Goal: Transaction & Acquisition: Purchase product/service

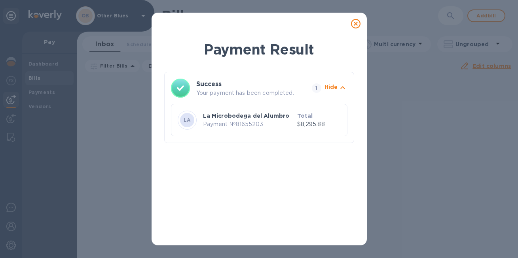
click at [356, 25] on icon at bounding box center [355, 23] width 9 height 9
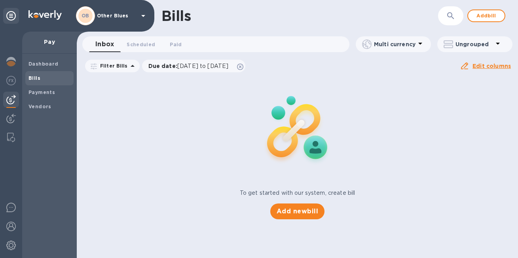
click at [42, 74] on span "Bills" at bounding box center [49, 78] width 42 height 8
click at [291, 209] on span "Add new bill" at bounding box center [297, 211] width 42 height 9
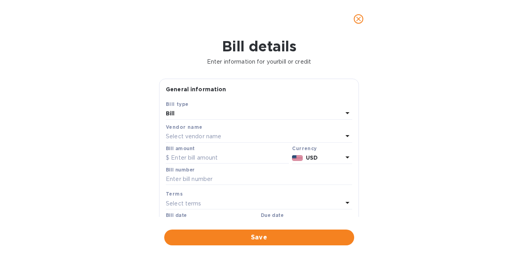
click at [251, 140] on div "Select vendor name" at bounding box center [254, 136] width 177 height 11
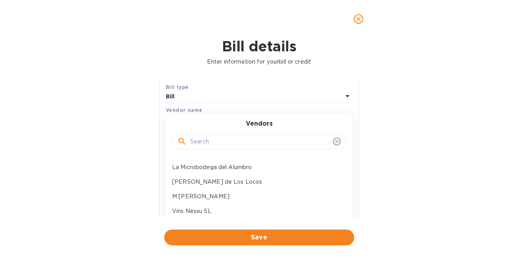
scroll to position [23, 0]
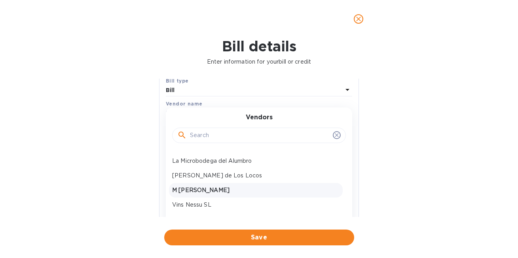
click at [210, 187] on p "M [PERSON_NAME]" at bounding box center [255, 190] width 167 height 8
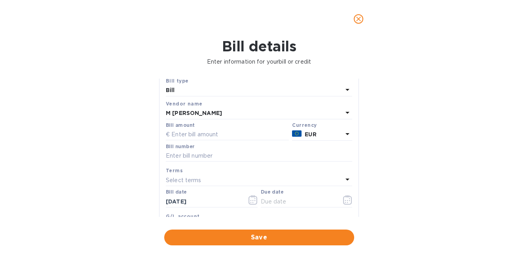
click at [286, 114] on div "M [PERSON_NAME]" at bounding box center [254, 113] width 177 height 11
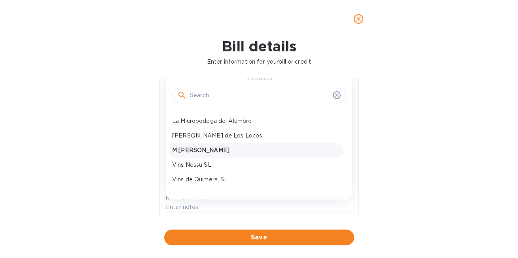
scroll to position [31, 0]
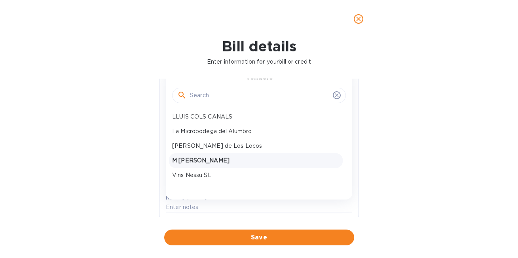
click at [236, 166] on div "M XAVIER AUBOUX" at bounding box center [256, 160] width 174 height 15
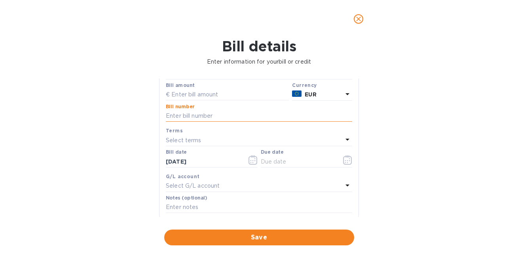
click at [227, 115] on input "text" at bounding box center [259, 116] width 186 height 12
type input "8/25"
click at [344, 137] on icon at bounding box center [346, 139] width 9 height 9
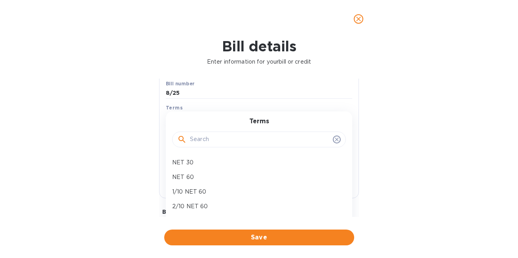
scroll to position [26, 0]
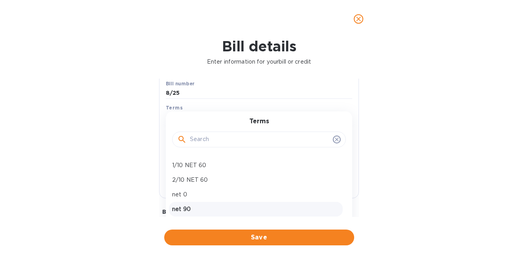
click at [264, 206] on p "net 90" at bounding box center [255, 209] width 167 height 8
type input "12/18/2025"
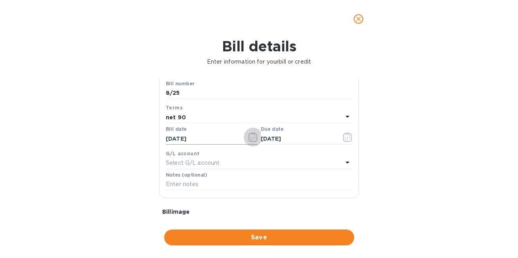
click at [251, 138] on icon "button" at bounding box center [252, 136] width 9 height 9
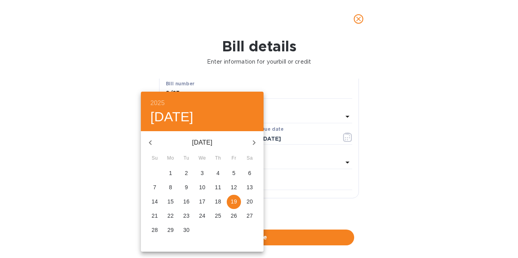
click at [150, 142] on icon "button" at bounding box center [150, 142] width 3 height 5
click at [172, 229] on p "25" at bounding box center [170, 230] width 6 height 8
type input "08/25/2025"
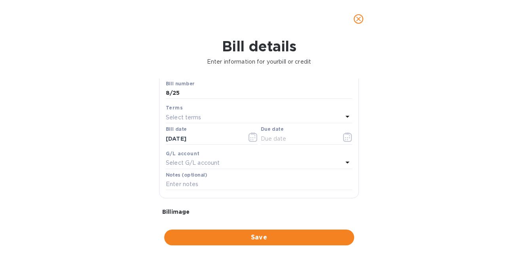
click at [272, 114] on div "Select terms" at bounding box center [254, 117] width 177 height 11
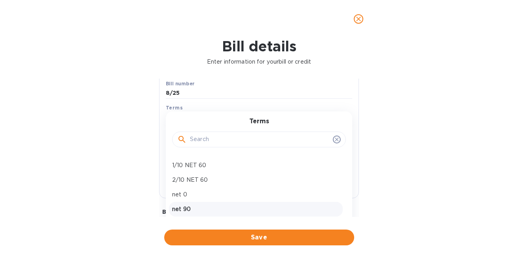
click at [196, 210] on p "net 90" at bounding box center [255, 209] width 167 height 8
type input "11/23/2025"
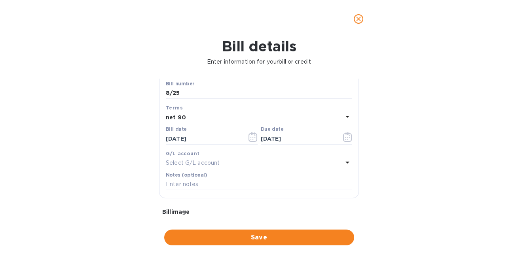
click at [217, 162] on p "Select G/L account" at bounding box center [193, 163] width 54 height 8
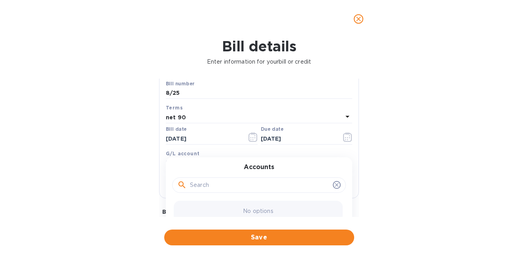
click at [217, 162] on div "Accounts No options" at bounding box center [259, 195] width 186 height 77
click at [336, 186] on icon at bounding box center [336, 185] width 6 height 6
click at [334, 185] on icon at bounding box center [336, 185] width 6 height 6
click at [388, 164] on div "Bill details Enter information for your bill or credit General information Save…" at bounding box center [259, 148] width 518 height 220
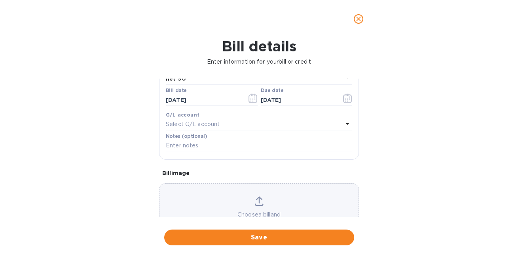
scroll to position [159, 0]
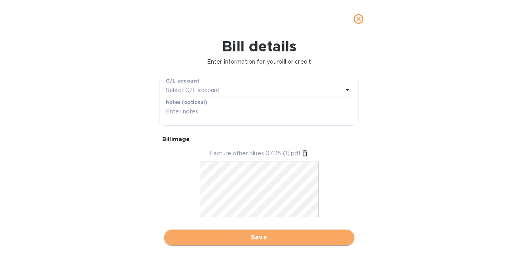
click at [255, 234] on span "Save" at bounding box center [258, 237] width 177 height 9
click at [255, 240] on span "Save" at bounding box center [258, 237] width 177 height 9
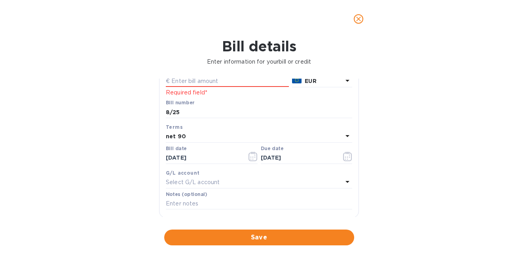
scroll to position [0, 0]
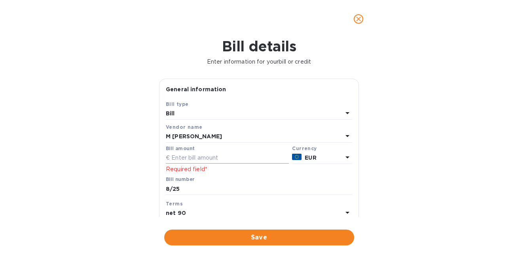
click at [248, 162] on input "text" at bounding box center [227, 158] width 123 height 12
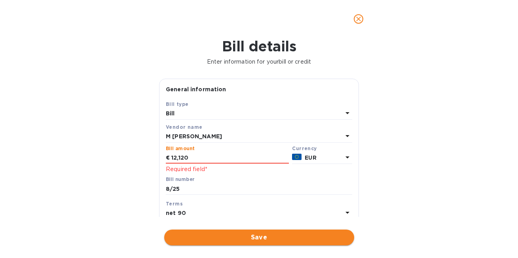
type input "12,120"
click at [237, 235] on span "Save" at bounding box center [258, 237] width 177 height 9
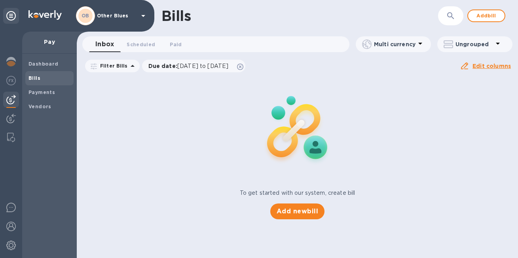
click at [130, 67] on icon at bounding box center [132, 65] width 9 height 9
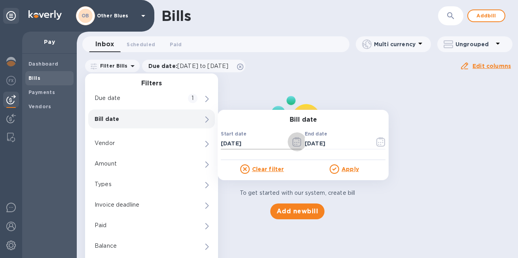
click at [293, 144] on icon "button" at bounding box center [296, 141] width 9 height 9
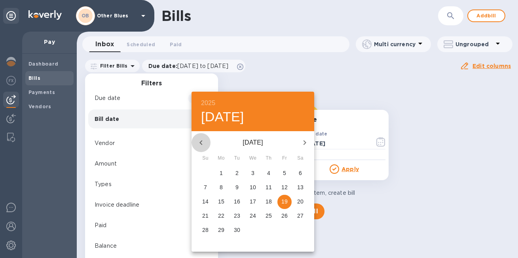
click at [201, 142] on icon "button" at bounding box center [200, 142] width 9 height 9
click at [206, 185] on p "4" at bounding box center [205, 187] width 3 height 8
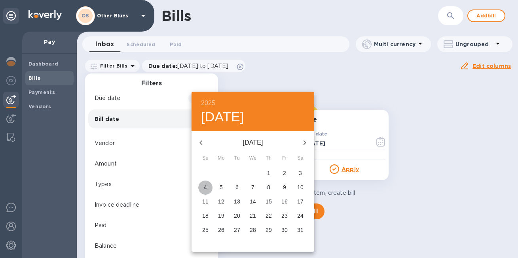
type input "05/04/2025"
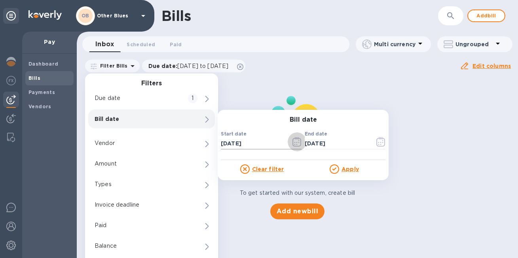
click at [294, 144] on icon "button" at bounding box center [296, 141] width 9 height 9
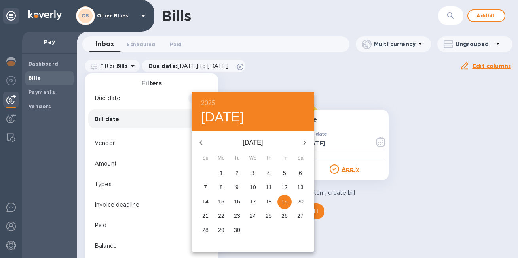
click at [199, 140] on icon "button" at bounding box center [200, 142] width 9 height 9
click at [273, 171] on span "1" at bounding box center [268, 173] width 14 height 8
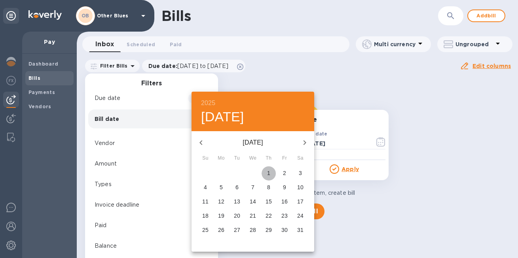
type input "05/01/2025"
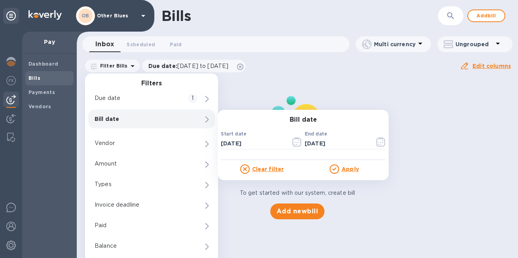
click at [336, 173] on icon at bounding box center [333, 169] width 9 height 9
click at [336, 171] on icon at bounding box center [333, 169] width 9 height 9
click at [349, 170] on u "Apply" at bounding box center [349, 169] width 17 height 6
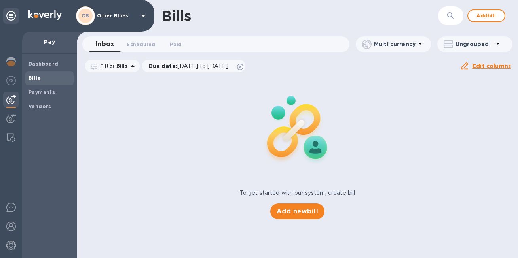
click at [0, 0] on icon at bounding box center [0, 0] width 0 height 0
click at [243, 67] on icon at bounding box center [240, 67] width 6 height 6
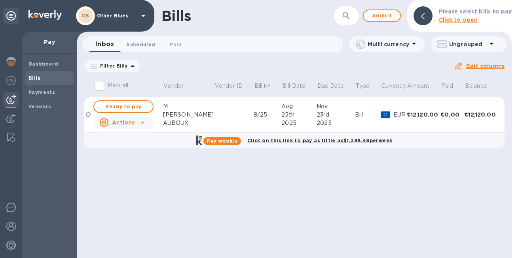
click at [155, 48] on button "Scheduled 0" at bounding box center [140, 44] width 41 height 16
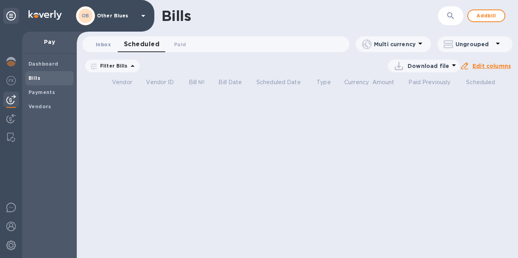
click at [101, 46] on span "Inbox 0" at bounding box center [103, 44] width 15 height 8
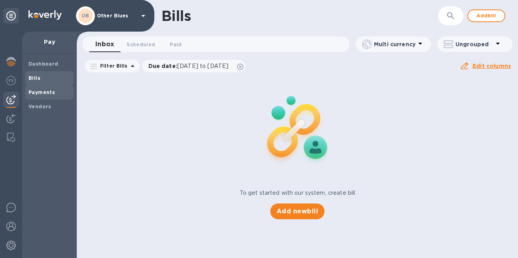
click at [66, 87] on div "Payments" at bounding box center [49, 92] width 48 height 14
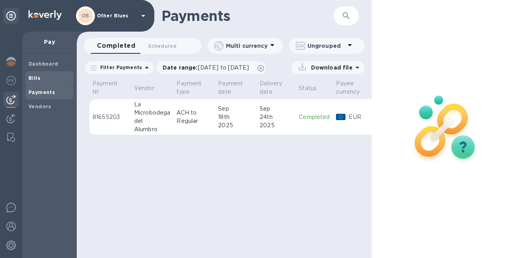
click at [58, 76] on span "Bills" at bounding box center [49, 78] width 42 height 8
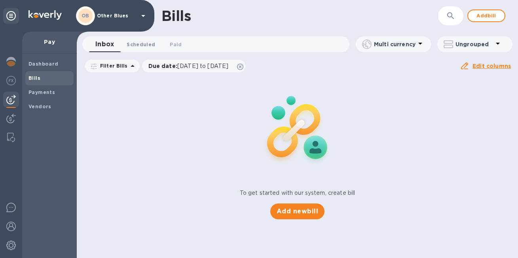
click at [149, 45] on span "Scheduled 0" at bounding box center [141, 44] width 28 height 8
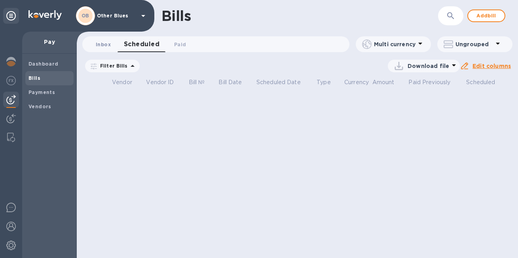
click at [108, 43] on span "Inbox 0" at bounding box center [103, 44] width 15 height 8
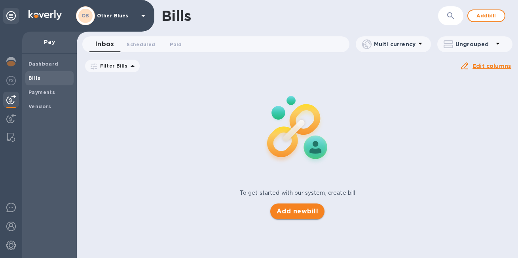
click at [309, 211] on span "Add new bill" at bounding box center [297, 211] width 42 height 9
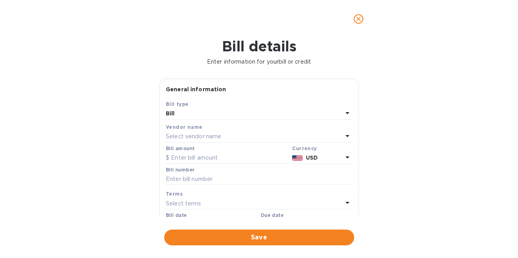
click at [252, 117] on div "Bill" at bounding box center [254, 113] width 177 height 11
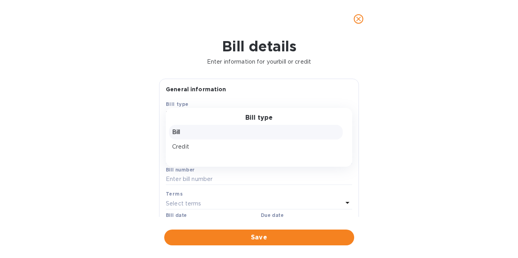
click at [241, 129] on p "Bill" at bounding box center [255, 132] width 167 height 8
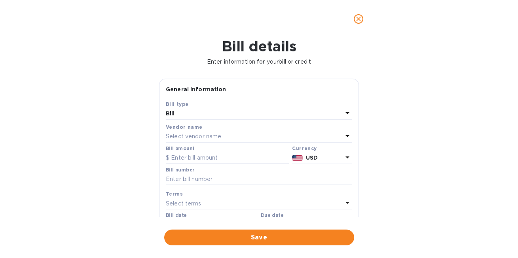
click at [234, 138] on div "Select vendor name" at bounding box center [254, 136] width 177 height 11
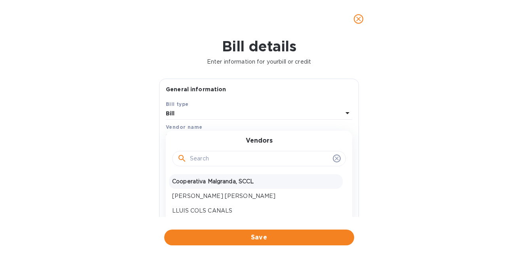
scroll to position [41, 0]
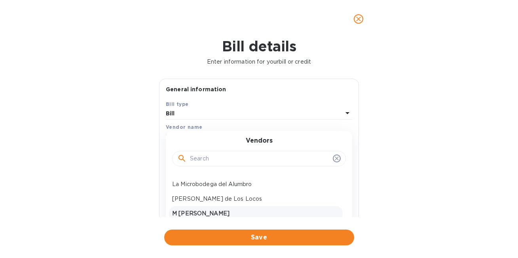
click at [221, 209] on div "M [PERSON_NAME]" at bounding box center [256, 213] width 174 height 15
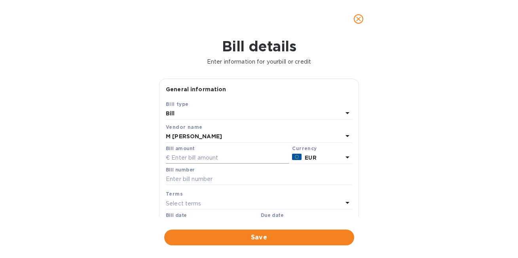
click at [209, 157] on input "text" at bounding box center [227, 158] width 123 height 12
type input "12,120"
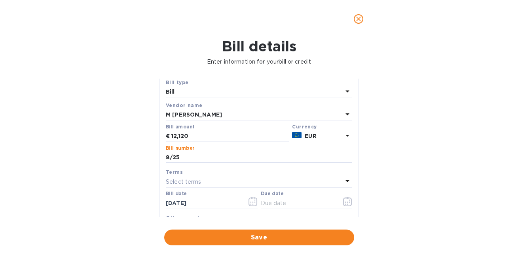
scroll to position [25, 0]
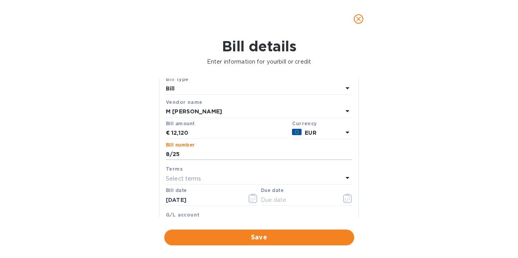
type input "8/25"
click at [245, 183] on div "Select terms" at bounding box center [254, 178] width 177 height 11
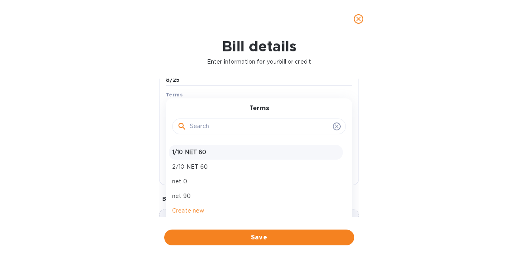
scroll to position [103, 0]
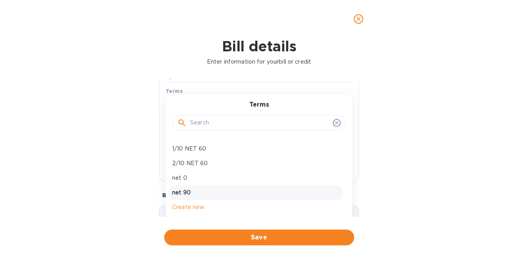
click at [207, 188] on div "net 90" at bounding box center [256, 192] width 174 height 15
type input "12/18/2025"
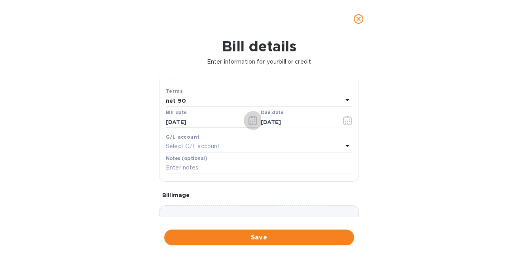
click at [252, 124] on icon "button" at bounding box center [252, 123] width 1 height 1
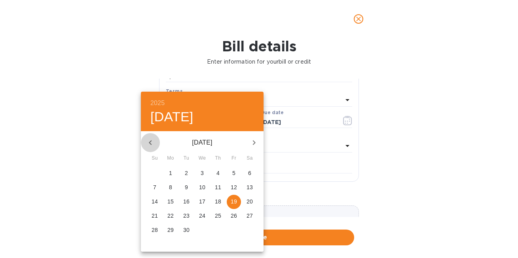
click at [151, 141] on icon "button" at bounding box center [150, 142] width 9 height 9
click at [174, 231] on span "25" at bounding box center [170, 230] width 14 height 8
type input "08/25/2025"
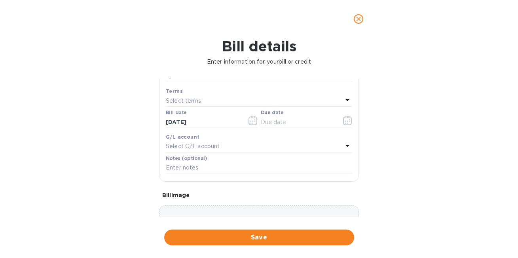
scroll to position [159, 0]
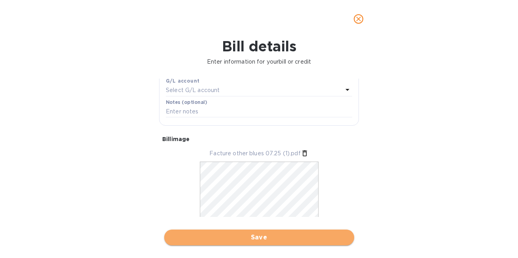
click at [255, 236] on span "Save" at bounding box center [258, 237] width 177 height 9
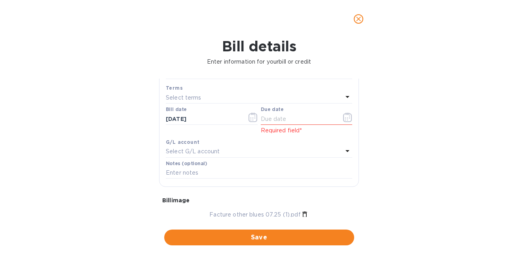
scroll to position [86, 0]
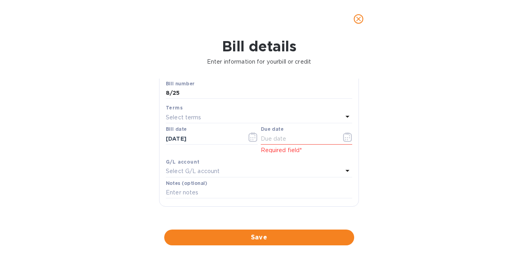
click at [263, 115] on div "Select terms" at bounding box center [254, 117] width 177 height 11
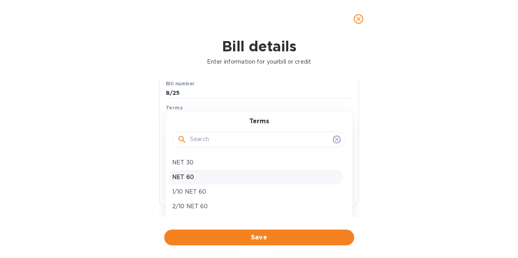
scroll to position [26, 0]
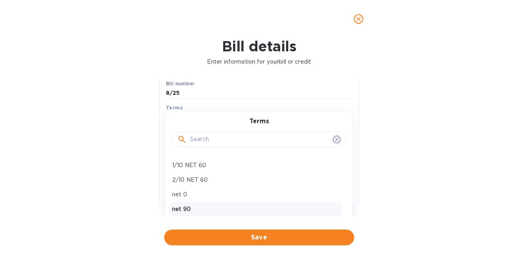
click at [188, 210] on p "net 90" at bounding box center [255, 209] width 167 height 8
type input "11/23/2025"
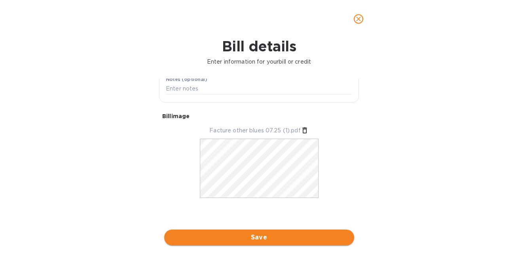
click at [253, 231] on button "Save" at bounding box center [259, 238] width 190 height 16
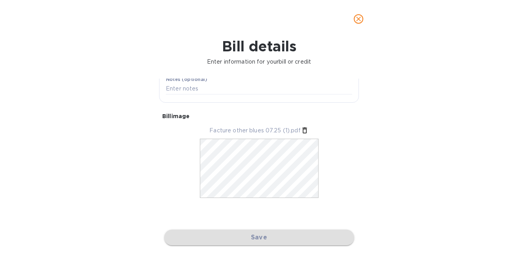
scroll to position [183, 0]
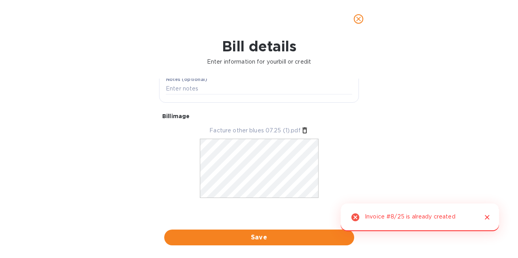
click at [489, 222] on div at bounding box center [483, 217] width 17 height 15
click at [357, 22] on icon "close" at bounding box center [358, 19] width 8 height 8
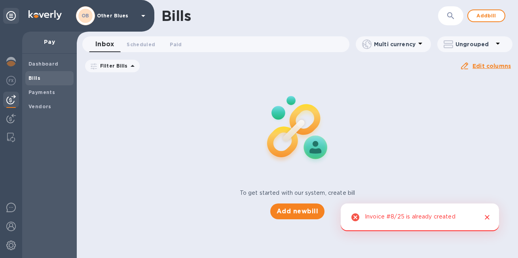
click at [8, 97] on img at bounding box center [10, 99] width 9 height 9
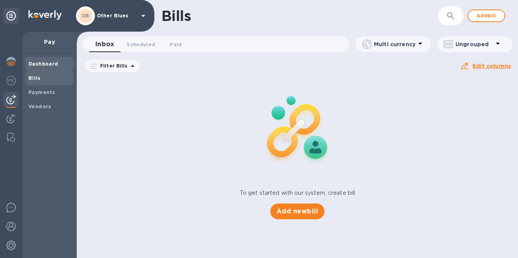
click at [49, 61] on b "Dashboard" at bounding box center [43, 64] width 30 height 6
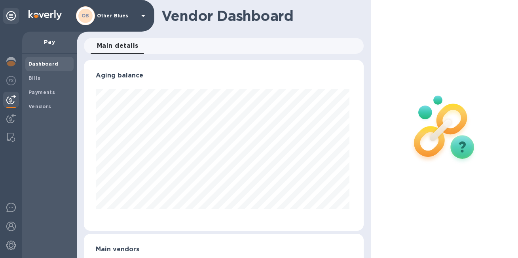
scroll to position [47, 0]
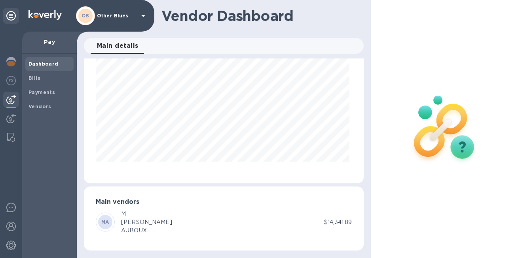
click at [136, 220] on div "[PERSON_NAME]" at bounding box center [146, 222] width 51 height 8
click at [111, 222] on div "MA" at bounding box center [105, 222] width 14 height 14
click at [46, 79] on span "Bills" at bounding box center [49, 78] width 42 height 8
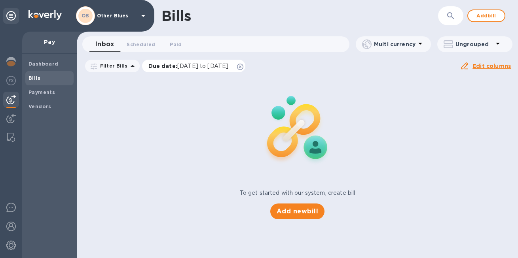
click at [199, 68] on span "[DATE] to [DATE]" at bounding box center [202, 66] width 51 height 6
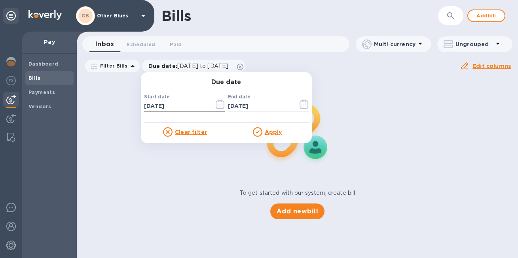
click at [219, 107] on icon "button" at bounding box center [219, 107] width 1 height 1
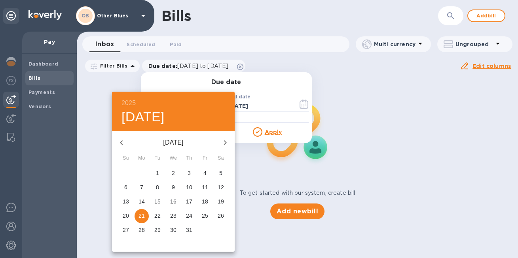
click at [120, 142] on icon "button" at bounding box center [121, 142] width 9 height 9
click at [159, 172] on p "1" at bounding box center [157, 173] width 3 height 8
type input "04/01/2025"
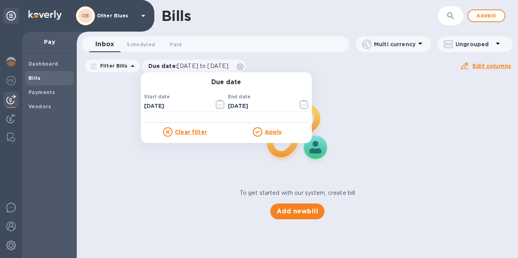
click at [265, 130] on u "Apply" at bounding box center [273, 132] width 17 height 6
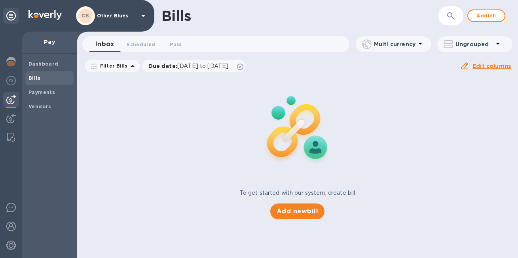
click at [144, 16] on icon at bounding box center [143, 16] width 4 height 2
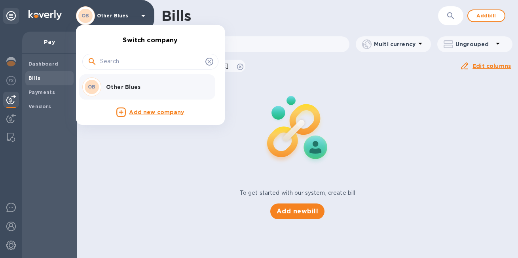
click at [21, 16] on div at bounding box center [259, 129] width 518 height 258
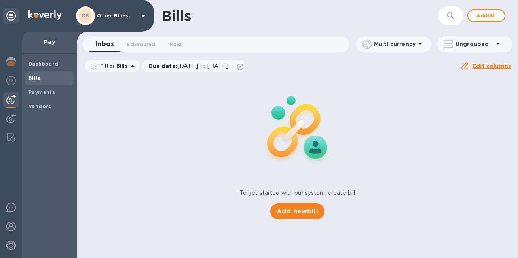
click at [39, 15] on img at bounding box center [44, 14] width 33 height 9
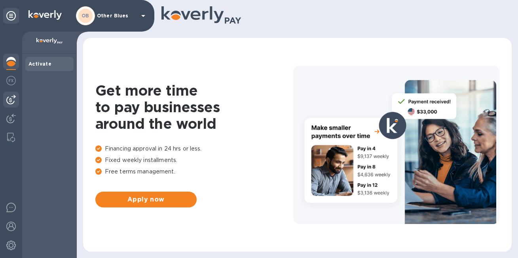
click at [10, 103] on img at bounding box center [10, 99] width 9 height 9
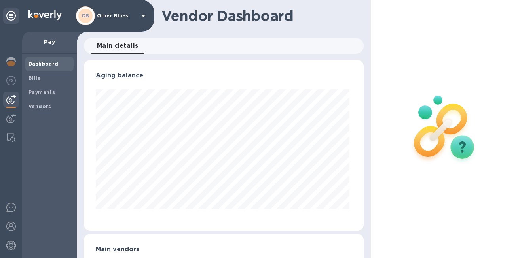
scroll to position [171, 277]
click at [38, 78] on b "Bills" at bounding box center [34, 78] width 12 height 6
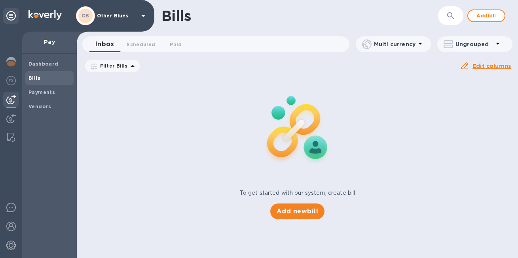
click at [448, 13] on icon "button" at bounding box center [450, 15] width 7 height 7
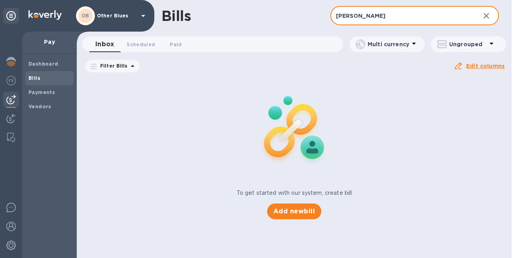
type input "M Xavier"
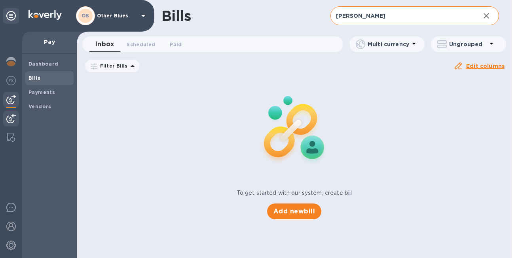
click at [15, 120] on img at bounding box center [10, 118] width 9 height 9
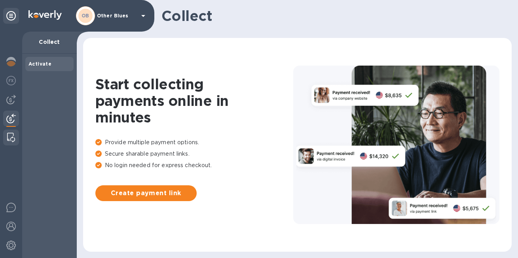
click at [12, 134] on img at bounding box center [11, 137] width 8 height 9
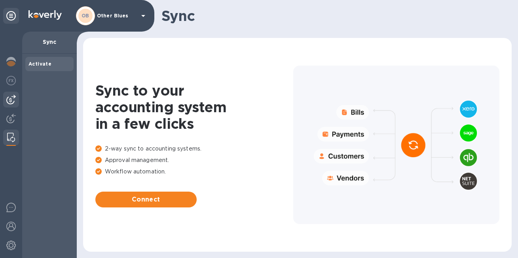
click at [10, 104] on img at bounding box center [10, 99] width 9 height 9
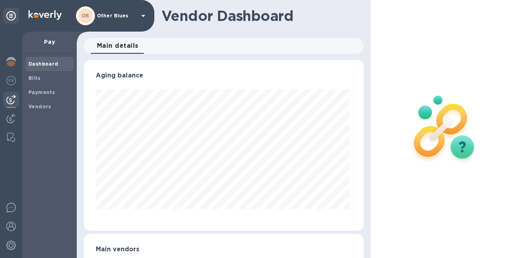
scroll to position [47, 0]
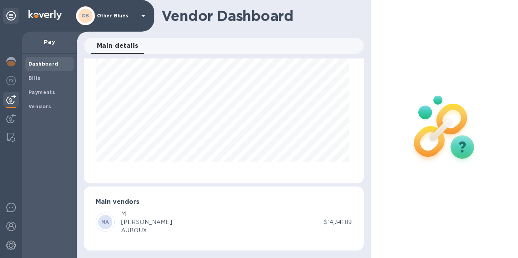
click at [240, 221] on div "MA M XAVIER AUBOUX" at bounding box center [210, 222] width 228 height 25
click at [13, 67] on div at bounding box center [11, 62] width 16 height 17
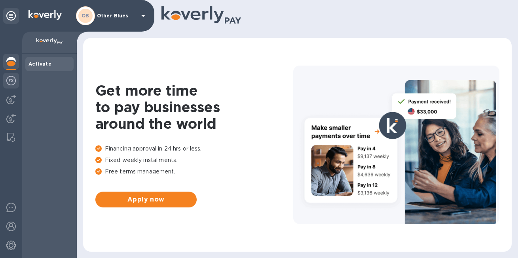
click at [11, 84] on img at bounding box center [10, 80] width 9 height 9
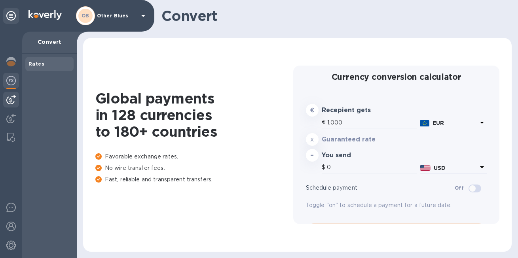
click at [13, 102] on img at bounding box center [10, 99] width 9 height 9
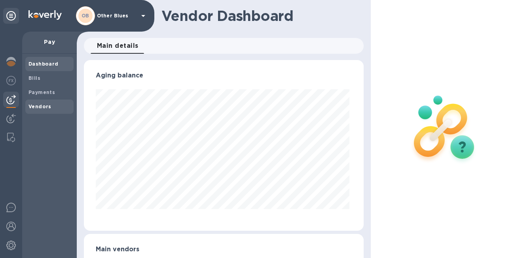
scroll to position [47, 0]
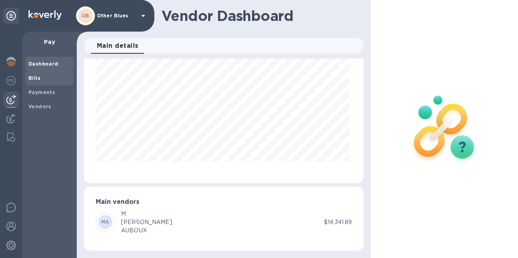
click at [36, 80] on b "Bills" at bounding box center [34, 78] width 12 height 6
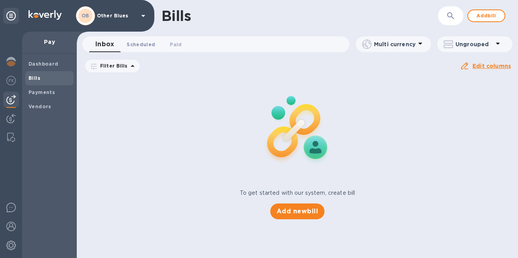
click at [140, 45] on span "Scheduled 0" at bounding box center [141, 44] width 28 height 8
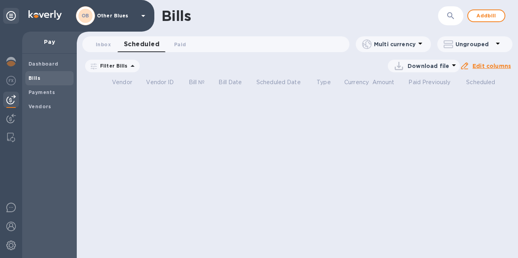
click at [0, 0] on span "08/19/2025 to 10/19/2025" at bounding box center [0, 0] width 0 height 0
click at [0, 0] on icon "button" at bounding box center [0, 0] width 0 height 0
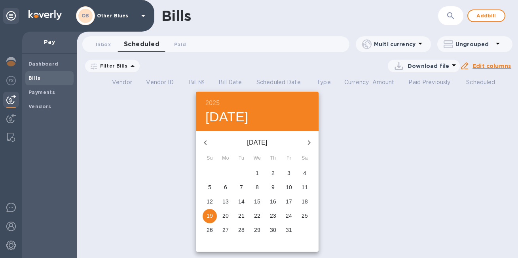
click at [311, 146] on icon "button" at bounding box center [308, 142] width 9 height 9
click at [274, 176] on p "1" at bounding box center [272, 173] width 3 height 8
type input "01/01/2026"
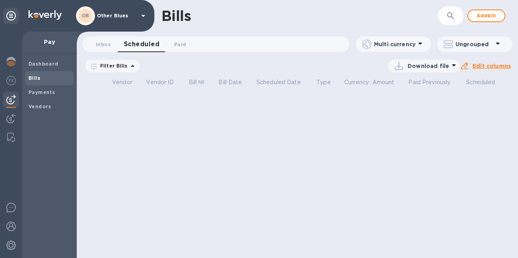
click at [0, 0] on div at bounding box center [0, 0] width 0 height 0
click at [0, 0] on u "Apply" at bounding box center [0, 0] width 0 height 0
click at [126, 83] on p "Vendor" at bounding box center [122, 82] width 20 height 8
click at [128, 66] on icon at bounding box center [132, 65] width 9 height 9
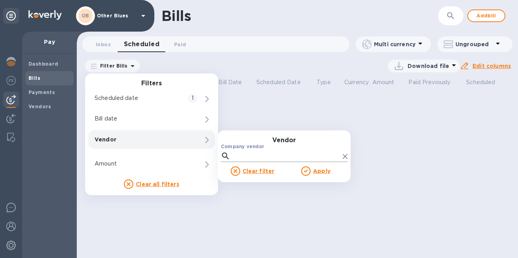
click at [236, 158] on input "Company vendor" at bounding box center [286, 156] width 106 height 12
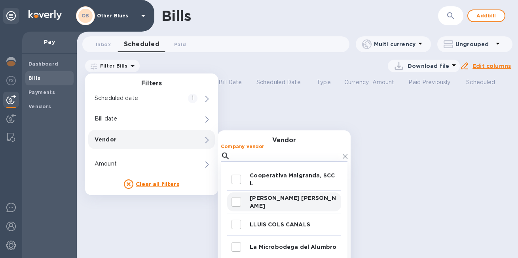
scroll to position [70, 0]
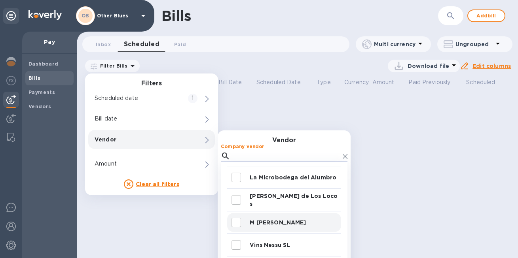
click at [237, 222] on input "decorative checkbox" at bounding box center [236, 222] width 17 height 17
checkbox input "true"
click at [371, 106] on div "Bills ​ Add bill Inbox 0 Scheduled 0 Paid 0 Multi currency Ungrouped Filter Bil…" at bounding box center [297, 129] width 441 height 258
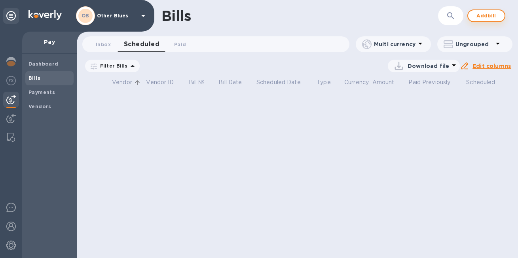
click at [478, 21] on button "Add bill" at bounding box center [486, 15] width 38 height 13
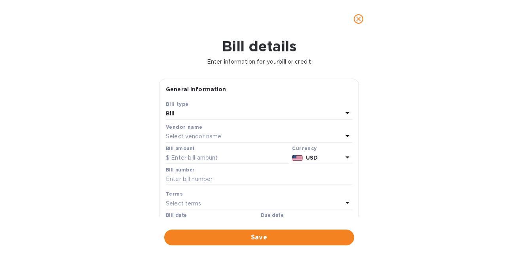
click at [306, 107] on div "Bill type" at bounding box center [259, 104] width 186 height 8
click at [333, 113] on div "Bill" at bounding box center [254, 113] width 177 height 11
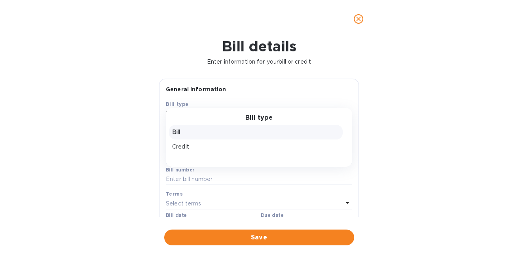
click at [307, 129] on p "Bill" at bounding box center [255, 132] width 167 height 8
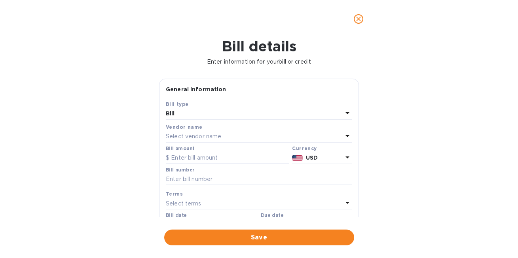
click at [244, 139] on div "Select vendor name" at bounding box center [254, 136] width 177 height 11
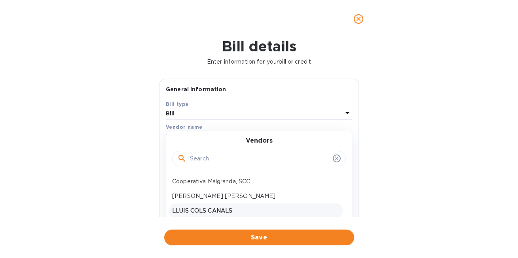
scroll to position [41, 0]
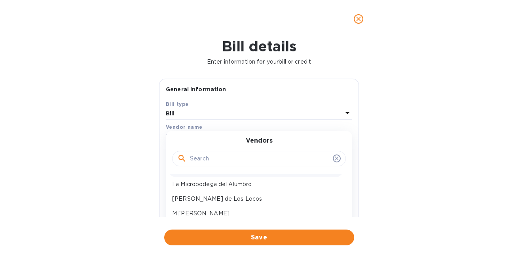
click at [217, 214] on p "M [PERSON_NAME]" at bounding box center [255, 214] width 167 height 8
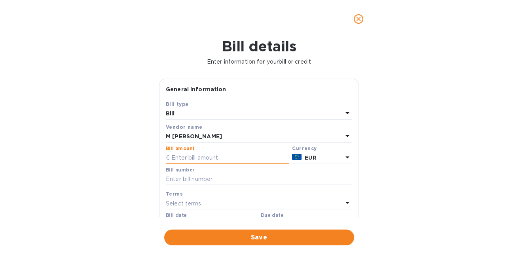
click at [206, 159] on input "text" at bounding box center [227, 158] width 123 height 12
type input "12,120"
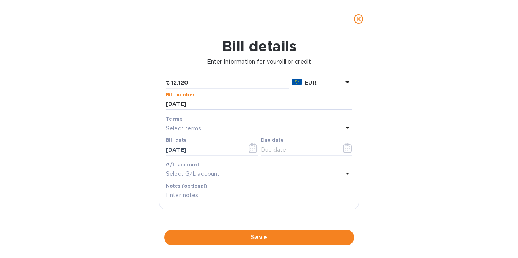
type input "[DATE]"
click at [312, 123] on div "Terms" at bounding box center [259, 119] width 186 height 8
click at [306, 129] on div "Select terms" at bounding box center [254, 128] width 177 height 11
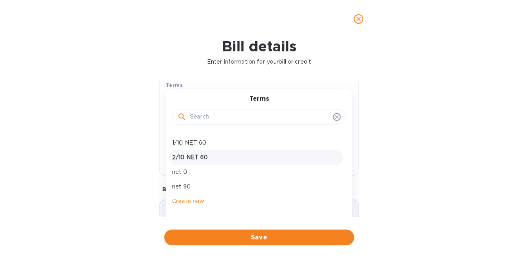
scroll to position [115, 0]
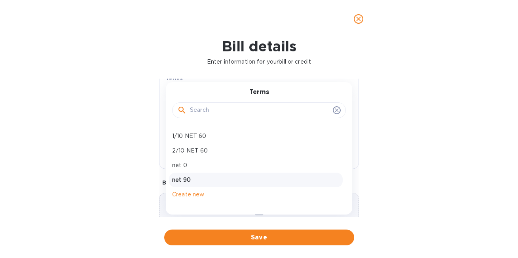
click at [188, 180] on p "net 90" at bounding box center [255, 180] width 167 height 8
type input "12/18/2025"
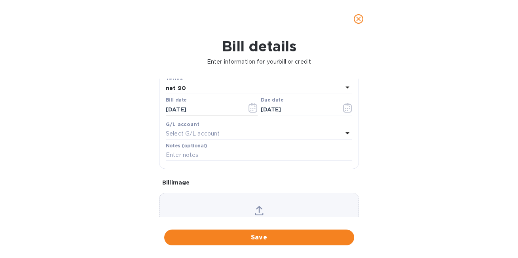
click at [255, 110] on button "button" at bounding box center [253, 107] width 19 height 19
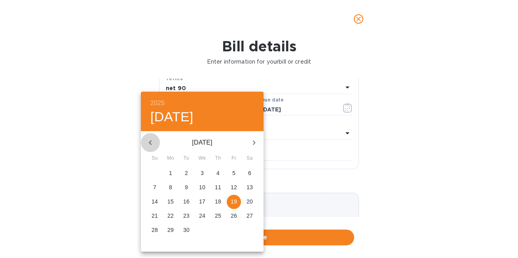
click at [151, 143] on icon "button" at bounding box center [150, 142] width 9 height 9
click at [170, 232] on p "25" at bounding box center [170, 230] width 6 height 8
type input "08/25/2025"
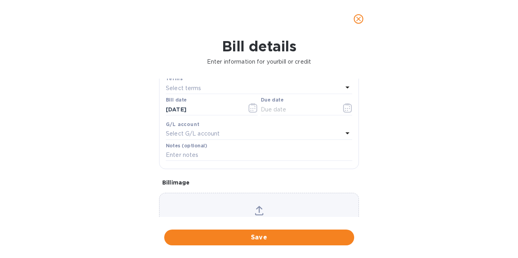
scroll to position [97, 0]
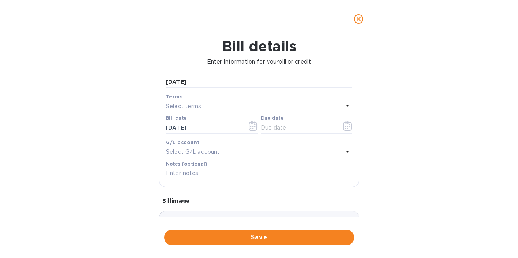
click at [342, 103] on icon at bounding box center [346, 105] width 9 height 9
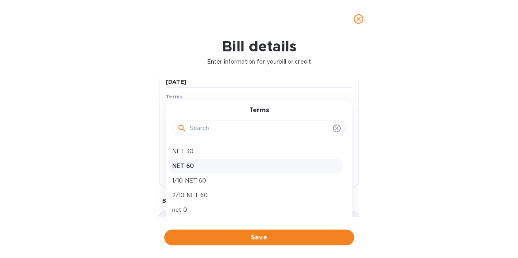
scroll to position [26, 0]
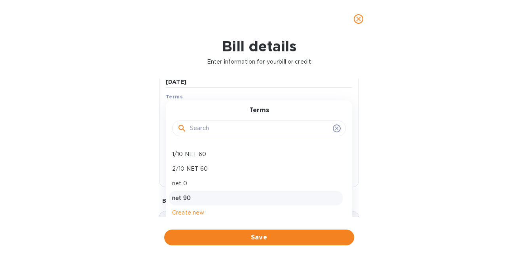
click at [213, 201] on p "net 90" at bounding box center [255, 198] width 167 height 8
type input "11/23/2025"
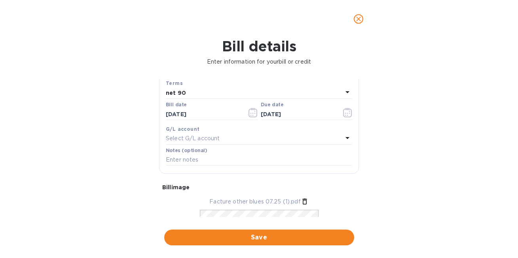
scroll to position [183, 0]
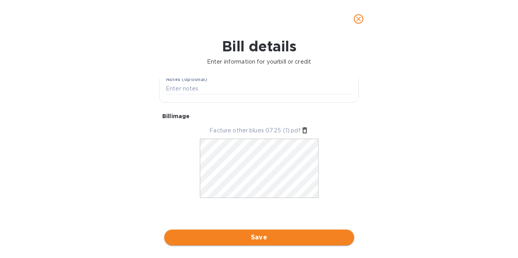
click at [257, 234] on span "Save" at bounding box center [258, 237] width 177 height 9
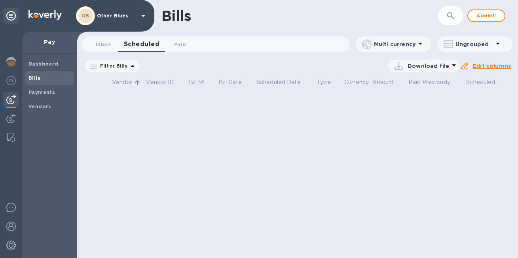
click at [0, 0] on span "[DATE] to [DATE]" at bounding box center [0, 0] width 0 height 0
click at [0, 0] on icon "button" at bounding box center [0, 0] width 0 height 0
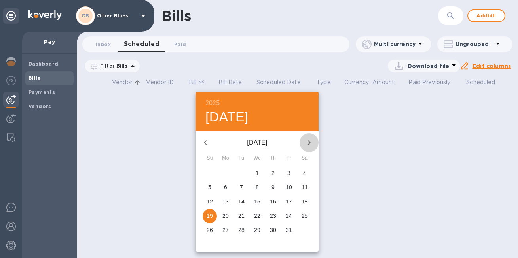
click at [311, 143] on icon "button" at bounding box center [308, 142] width 9 height 9
click at [226, 172] on p "1" at bounding box center [225, 173] width 3 height 8
type input "12/01/2025"
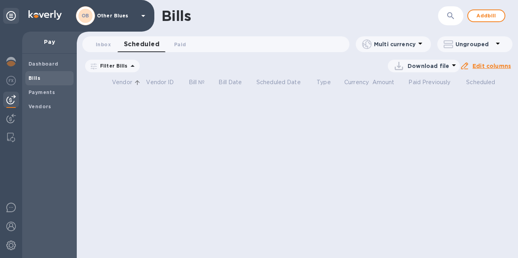
click at [0, 0] on u "Apply" at bounding box center [0, 0] width 0 height 0
click at [56, 61] on span "Dashboard" at bounding box center [49, 64] width 42 height 8
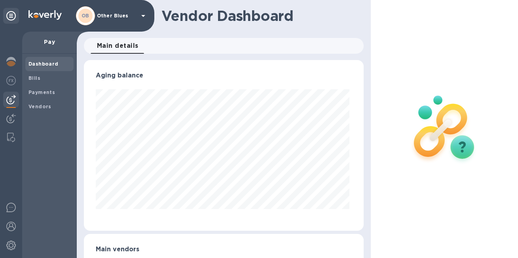
scroll to position [47, 0]
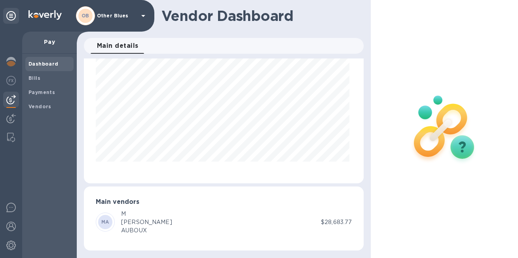
click at [133, 217] on div "M" at bounding box center [146, 214] width 51 height 8
drag, startPoint x: 121, startPoint y: 213, endPoint x: 141, endPoint y: 237, distance: 31.7
click at [141, 237] on div "Main vendors MA M XAVIER AUBOUX $28,683.77" at bounding box center [224, 219] width 280 height 64
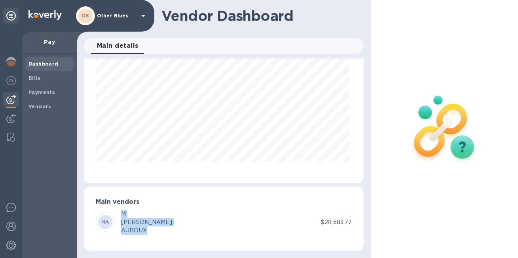
copy p "M XAVIER AUBOUX"
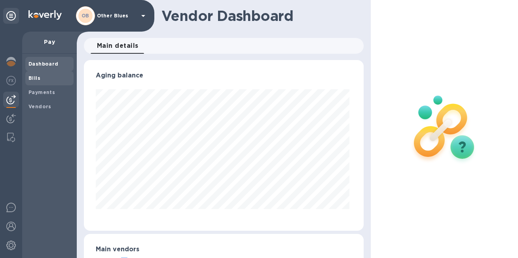
click at [37, 75] on span "Bills" at bounding box center [34, 78] width 12 height 8
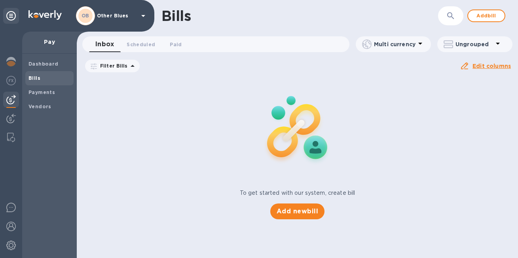
click at [444, 18] on button "button" at bounding box center [450, 15] width 19 height 19
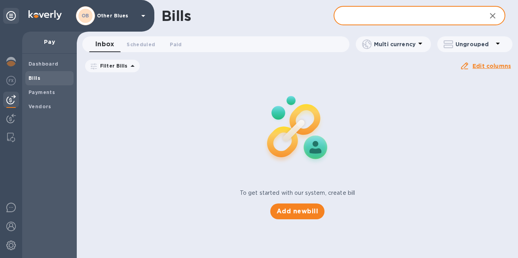
paste input "M XAVIER AUBOUX"
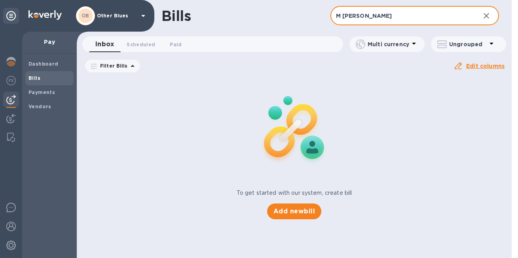
type input "M XAVIER AUBOUX"
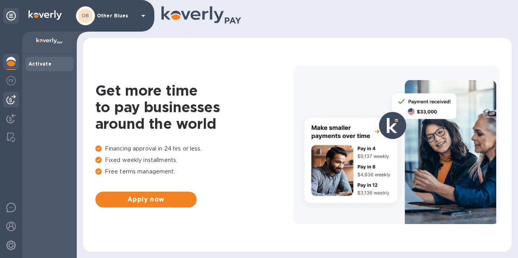
click at [9, 100] on img at bounding box center [10, 99] width 9 height 9
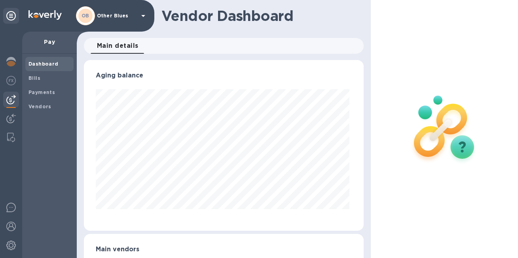
scroll to position [40, 0]
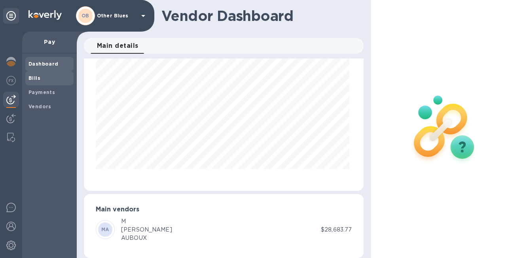
click at [47, 76] on span "Bills" at bounding box center [49, 78] width 42 height 8
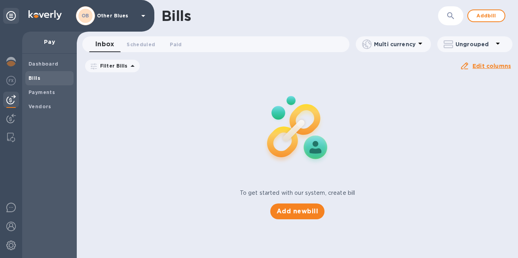
click at [0, 0] on span "[DATE] to [DATE]" at bounding box center [0, 0] width 0 height 0
click at [0, 0] on button "button" at bounding box center [0, 0] width 0 height 0
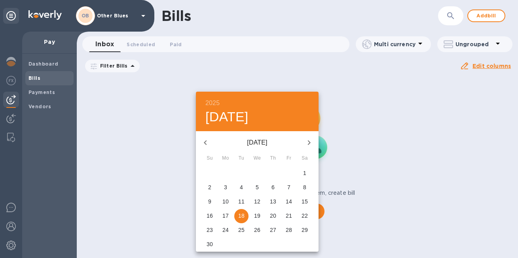
click at [312, 146] on icon "button" at bounding box center [308, 142] width 9 height 9
click at [224, 174] on p "1" at bounding box center [225, 173] width 3 height 8
type input "[DATE]"
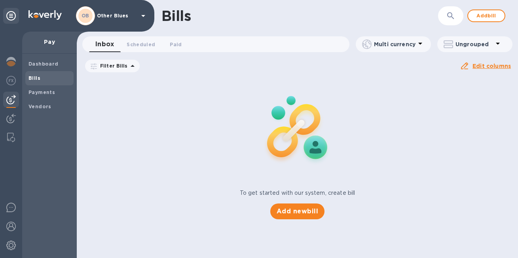
click at [0, 0] on div at bounding box center [0, 0] width 0 height 0
click at [0, 0] on u "Apply" at bounding box center [0, 0] width 0 height 0
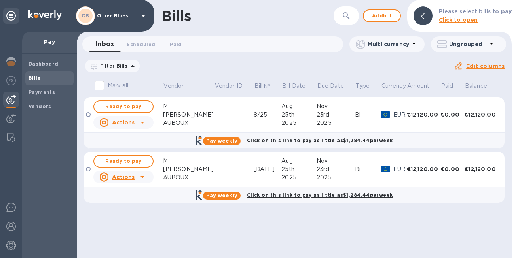
click at [143, 121] on icon at bounding box center [142, 122] width 9 height 9
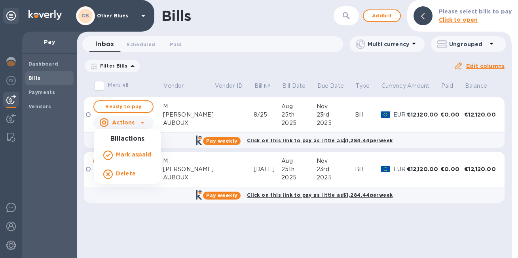
click at [126, 170] on p "Delete" at bounding box center [126, 174] width 20 height 8
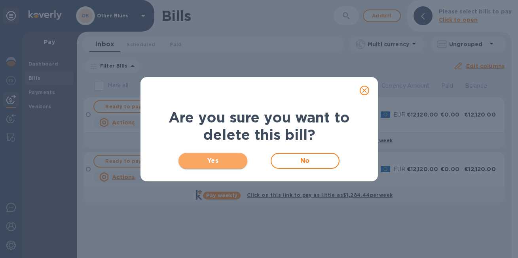
click at [206, 154] on button "Yes" at bounding box center [212, 161] width 69 height 16
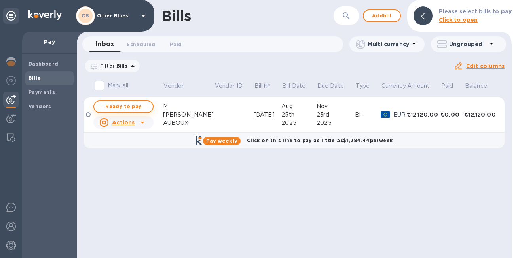
click at [142, 107] on span "Ready to pay" at bounding box center [123, 106] width 46 height 9
checkbox input "true"
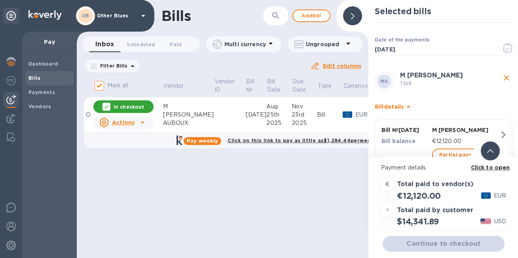
click at [407, 105] on icon at bounding box center [407, 106] width 9 height 9
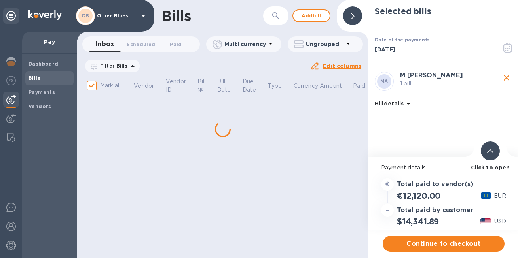
click at [407, 105] on icon at bounding box center [407, 103] width 9 height 9
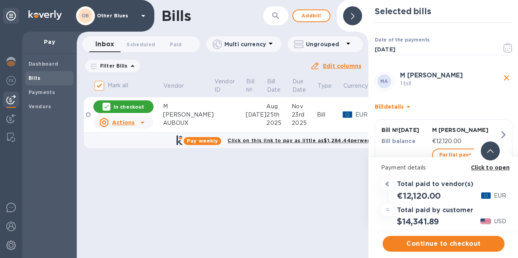
scroll to position [27, 0]
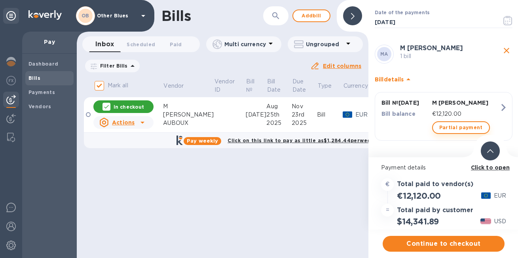
click at [448, 123] on span "Partial payment" at bounding box center [460, 127] width 43 height 9
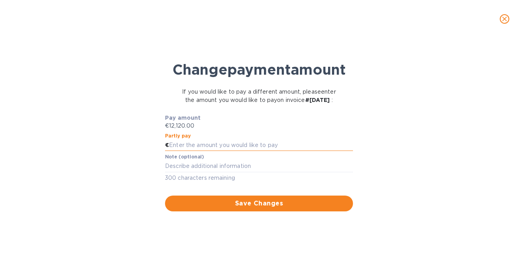
click at [269, 151] on input "text" at bounding box center [261, 146] width 184 height 12
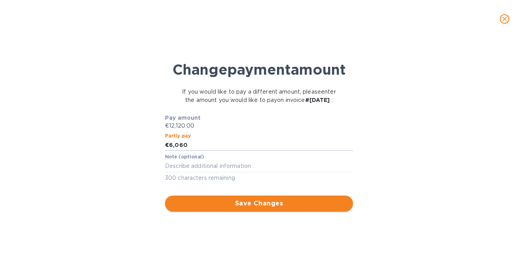
type input "6,060"
click at [279, 212] on button "Save Changes" at bounding box center [259, 204] width 188 height 16
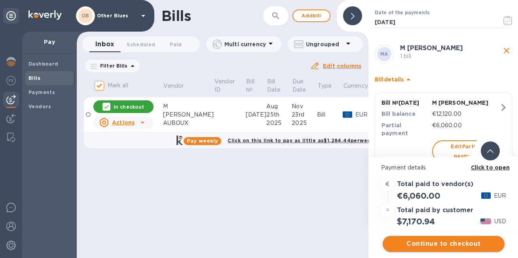
click at [445, 238] on button "Continue to checkout" at bounding box center [443, 244] width 122 height 16
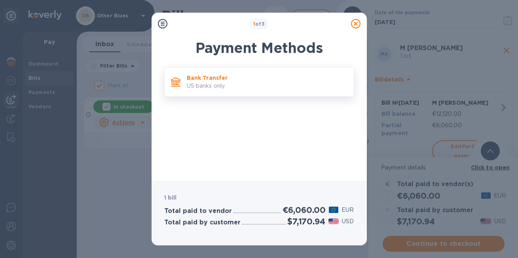
click at [247, 83] on p "US banks only." at bounding box center [267, 86] width 161 height 8
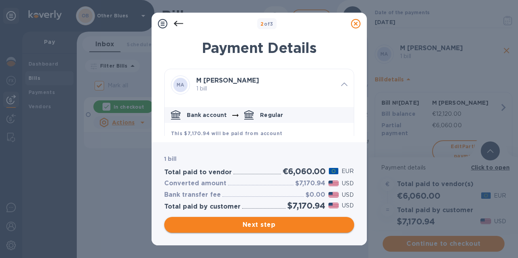
click at [259, 223] on span "Next step" at bounding box center [258, 224] width 177 height 9
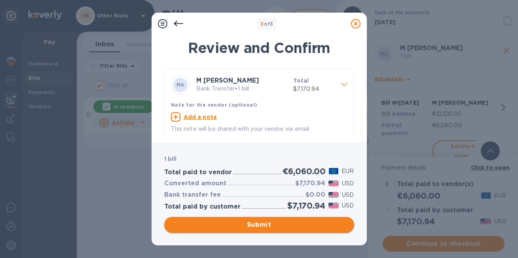
click at [259, 223] on span "Submit" at bounding box center [258, 224] width 177 height 9
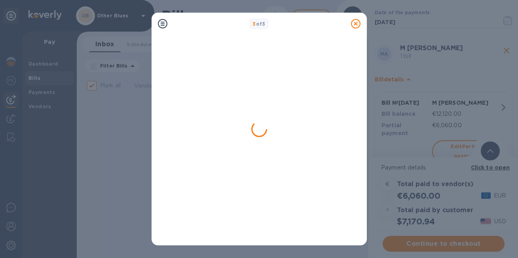
checkbox input "false"
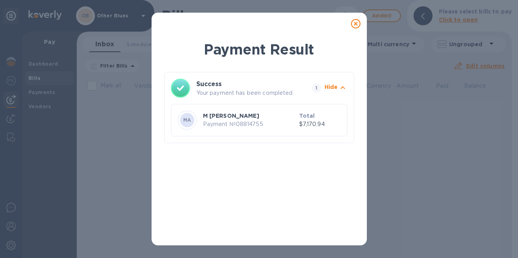
click at [353, 23] on icon at bounding box center [355, 23] width 9 height 9
